Goal: Task Accomplishment & Management: Manage account settings

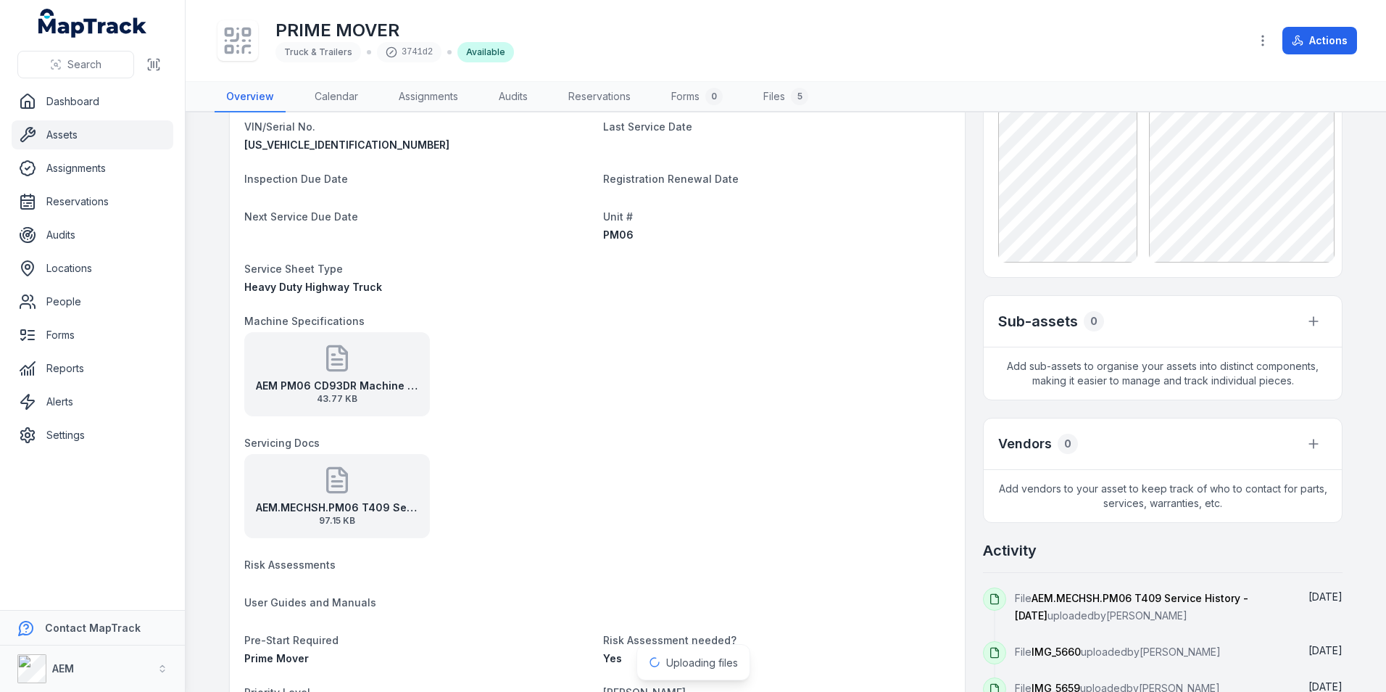
scroll to position [290, 0]
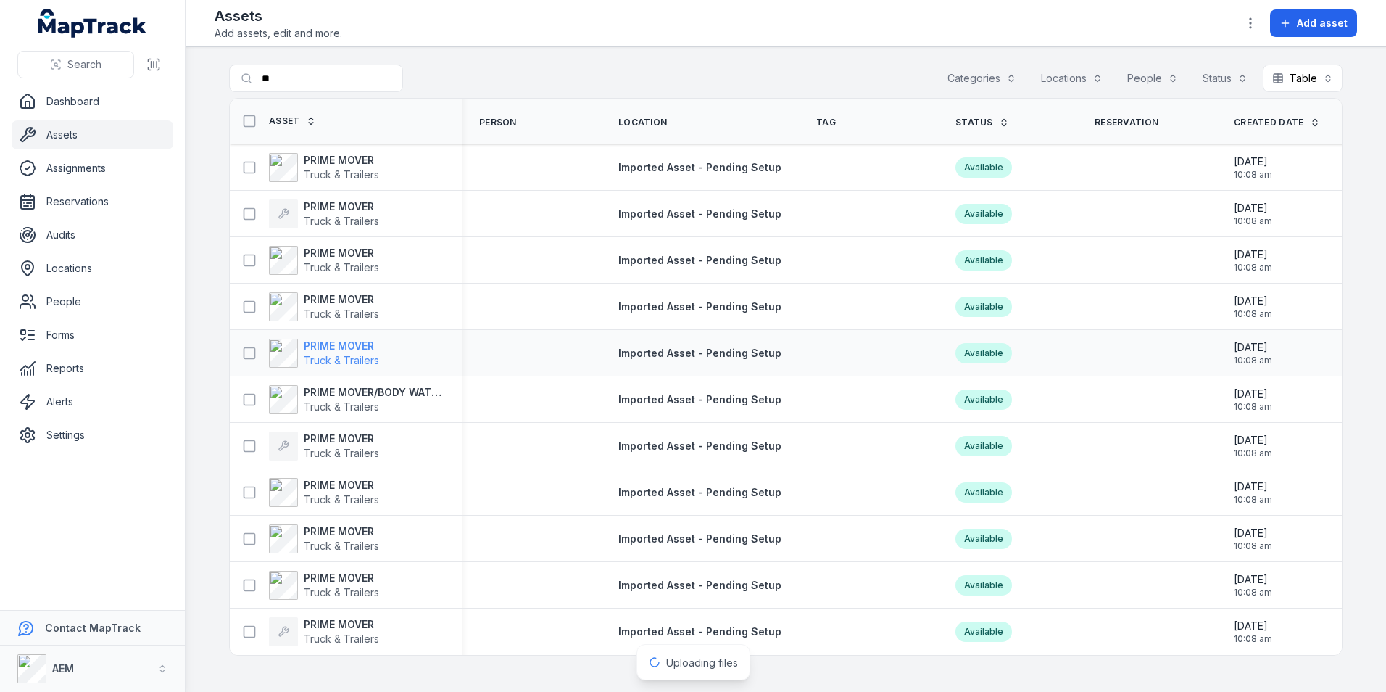
click at [339, 342] on strong "PRIME MOVER" at bounding box center [341, 346] width 75 height 15
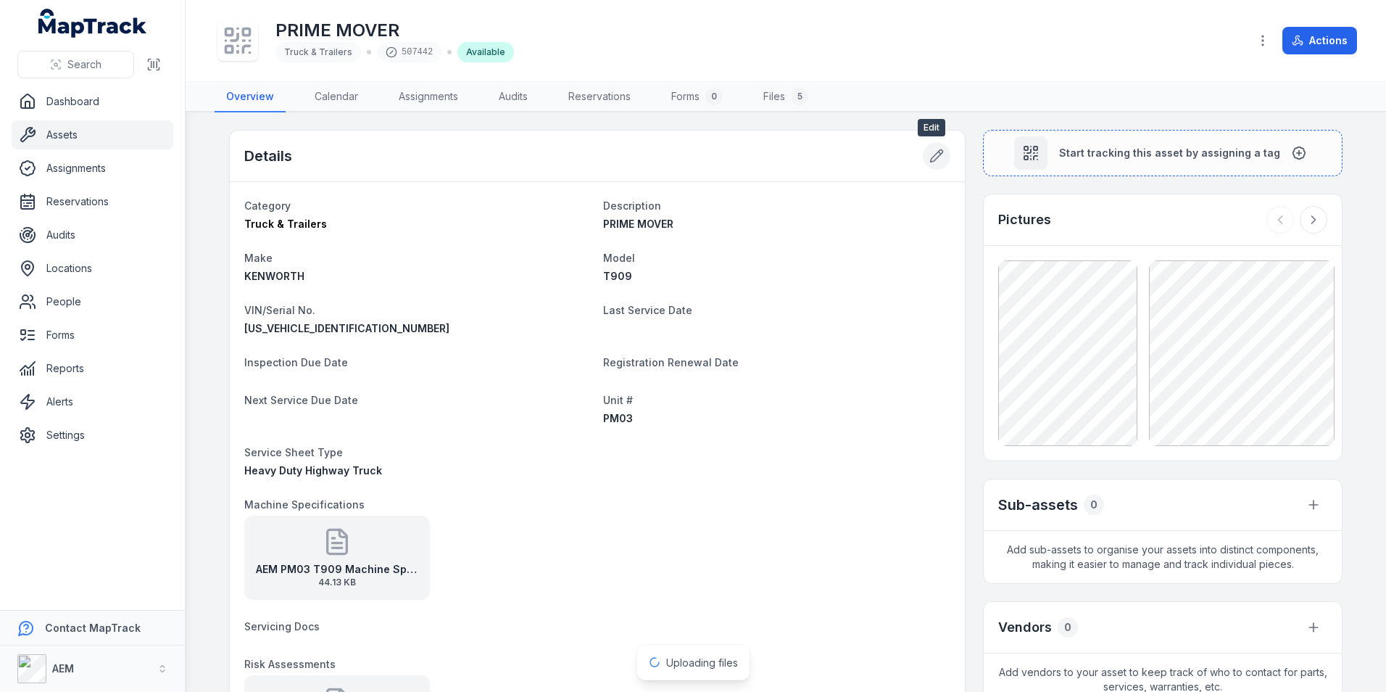
click at [936, 146] on button at bounding box center [937, 156] width 28 height 28
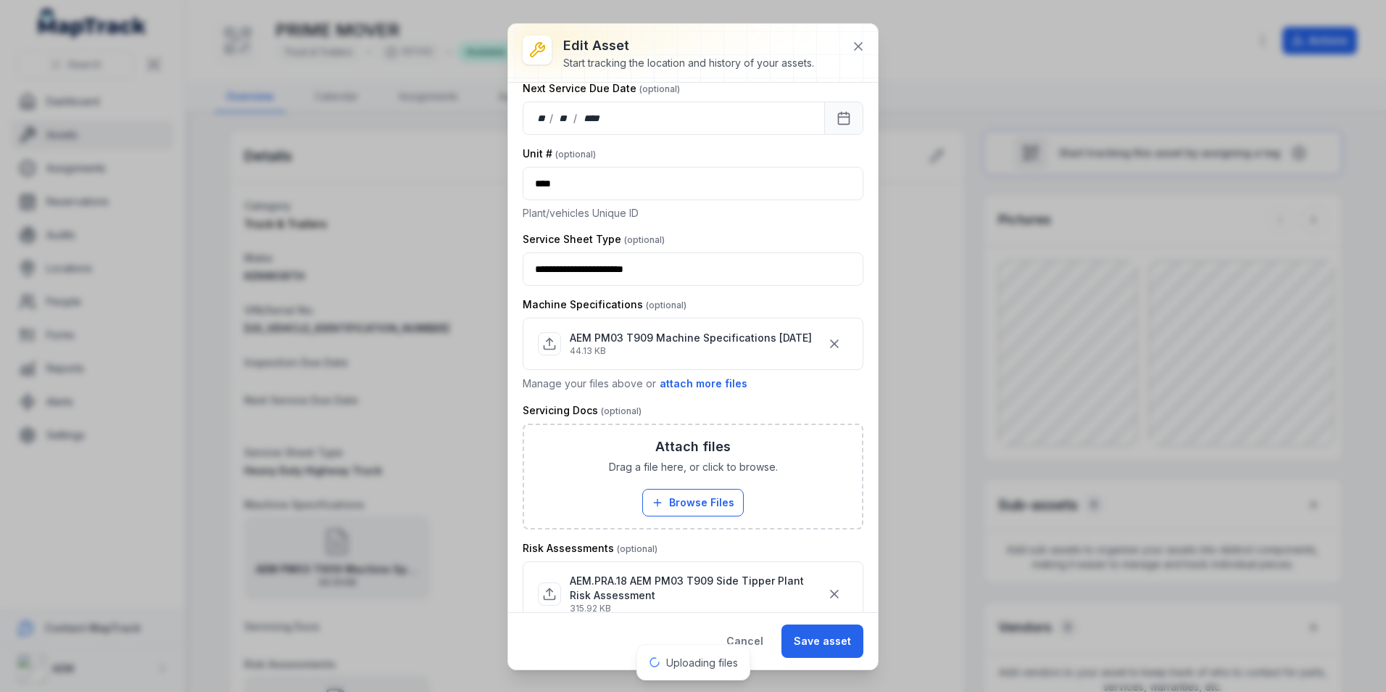
scroll to position [870, 0]
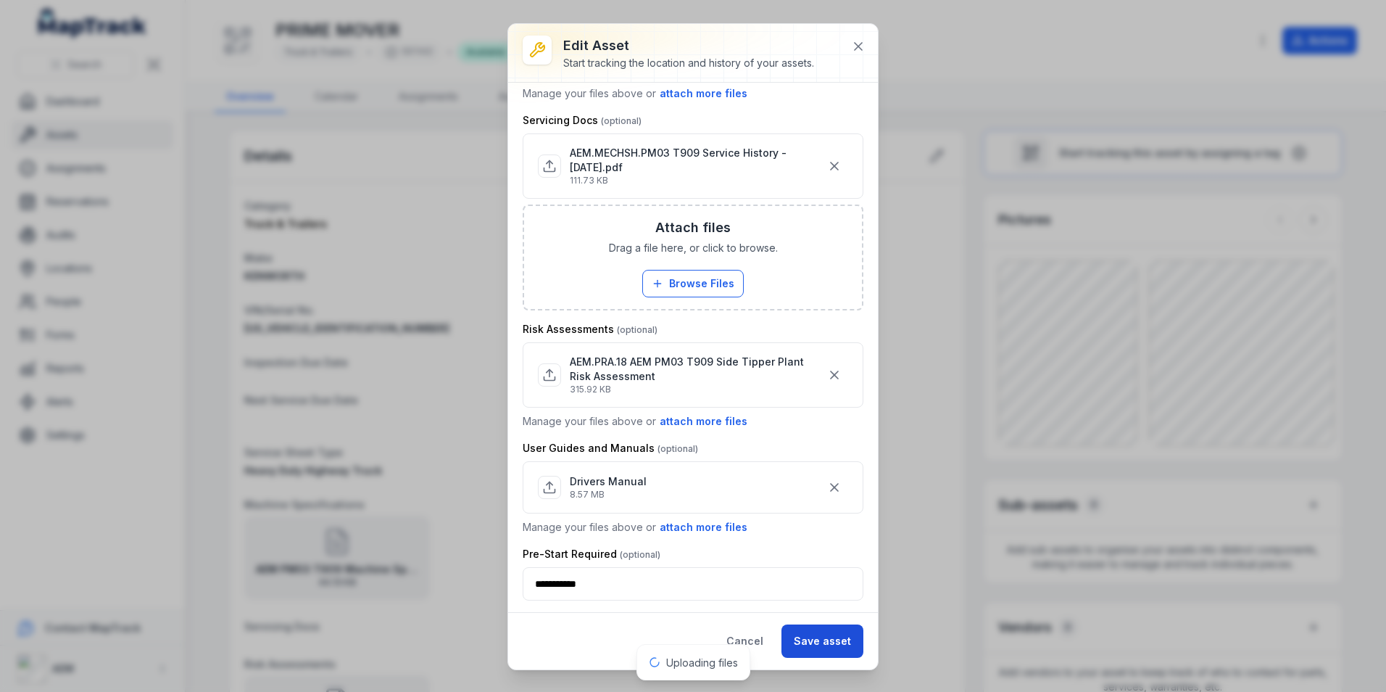
click at [807, 634] on button "Save asset" at bounding box center [823, 640] width 82 height 33
